Goal: Information Seeking & Learning: Learn about a topic

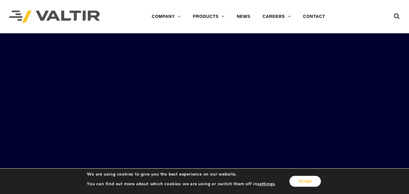
click at [307, 180] on button "Accept" at bounding box center [304, 181] width 31 height 11
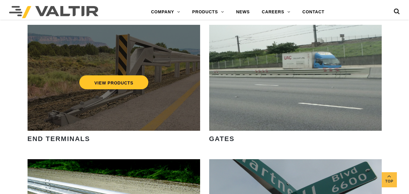
scroll to position [544, 0]
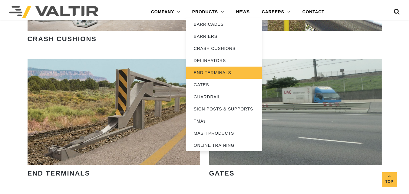
click at [201, 71] on link "END TERMINALS" at bounding box center [224, 73] width 76 height 12
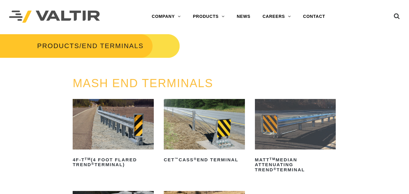
click at [114, 119] on img at bounding box center [113, 124] width 81 height 50
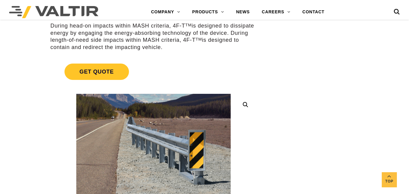
scroll to position [151, 0]
